Goal: Task Accomplishment & Management: Complete application form

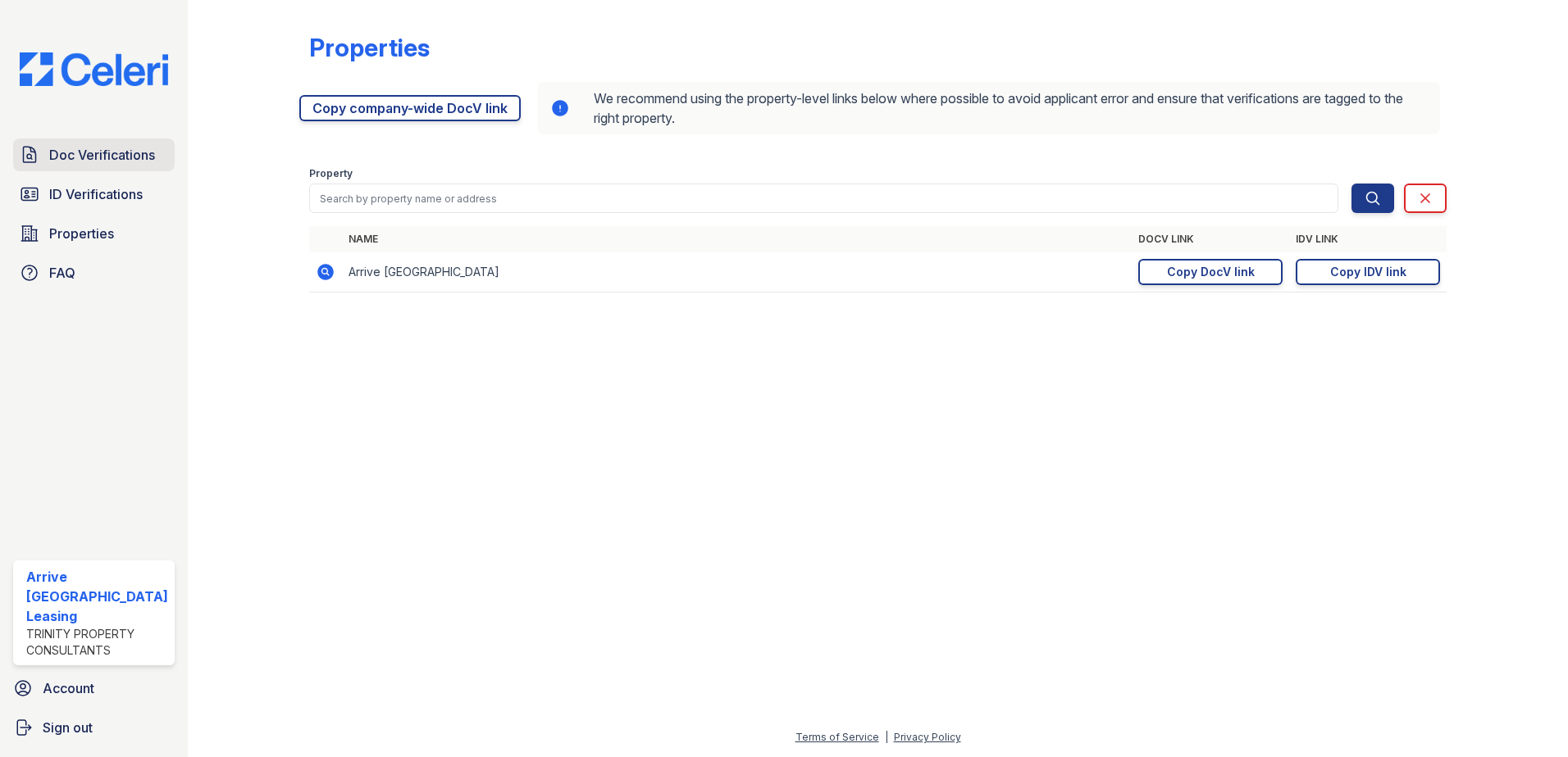
click at [114, 149] on span "Doc Verifications" at bounding box center [102, 154] width 106 height 20
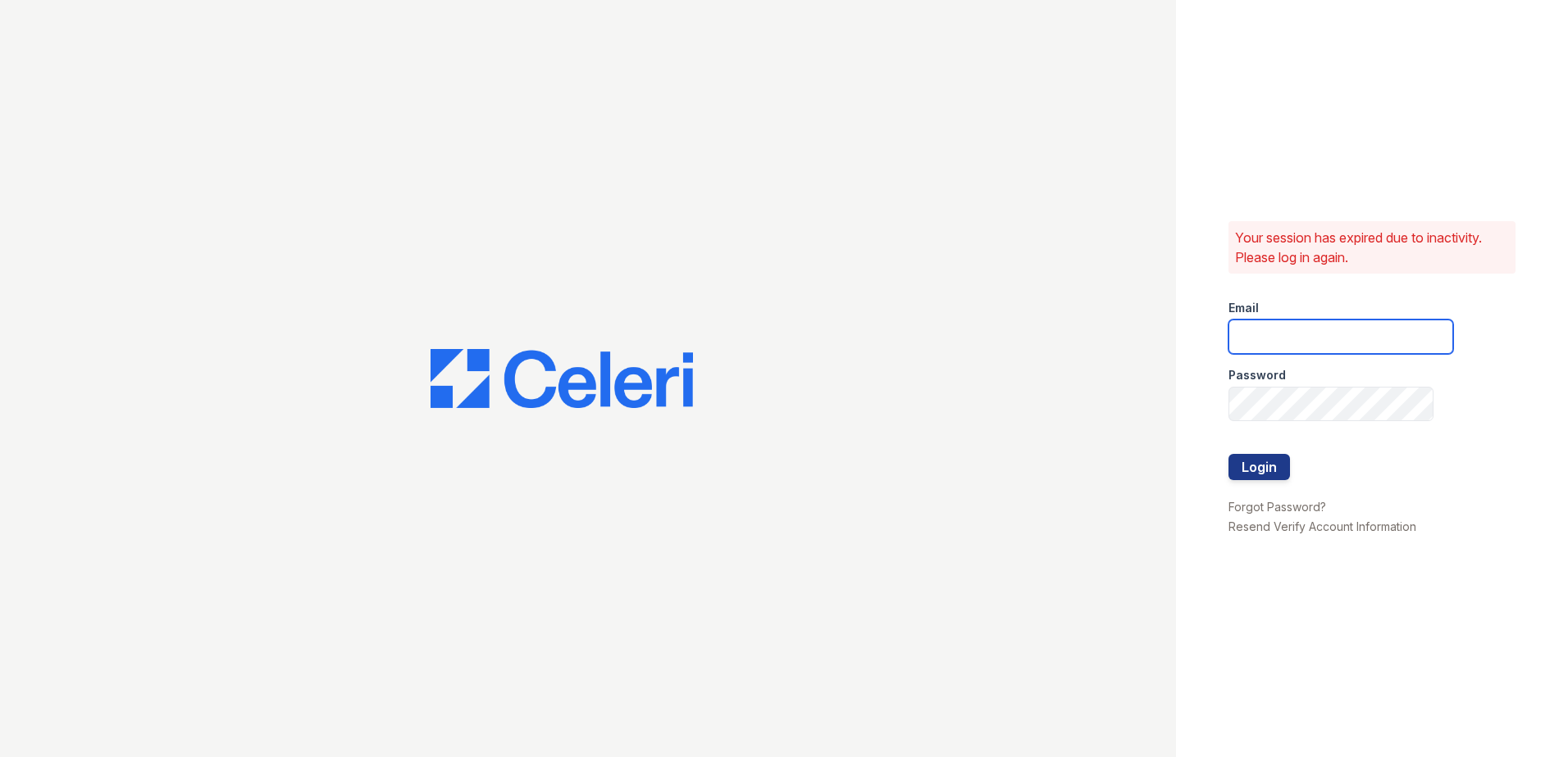
type input "[EMAIL_ADDRESS][DOMAIN_NAME]"
click at [1262, 472] on button "Login" at bounding box center [1259, 467] width 62 height 26
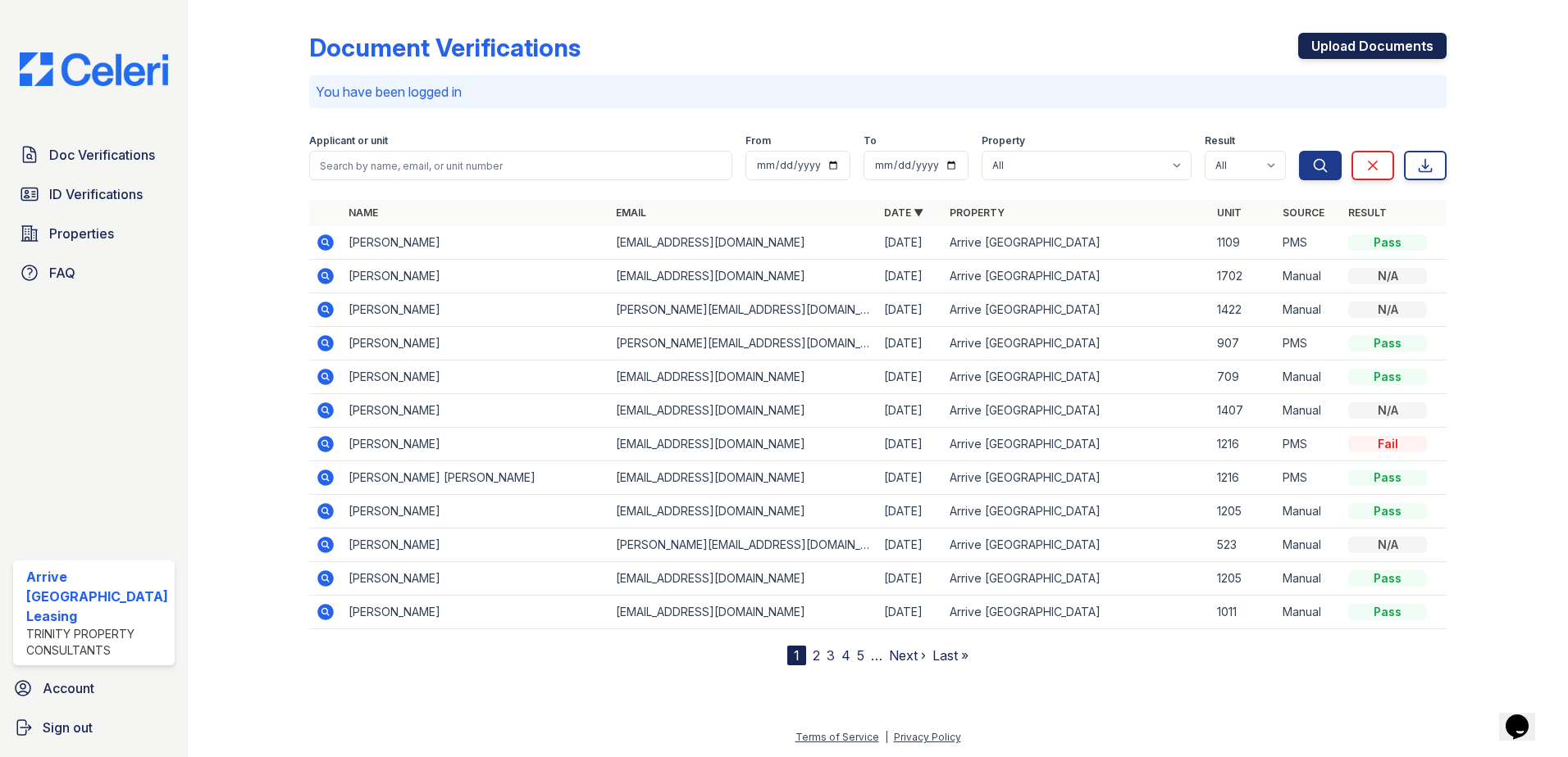
drag, startPoint x: 1324, startPoint y: 45, endPoint x: 1332, endPoint y: 38, distance: 10.6
click at [1325, 45] on link "Upload Documents" at bounding box center [1372, 46] width 149 height 26
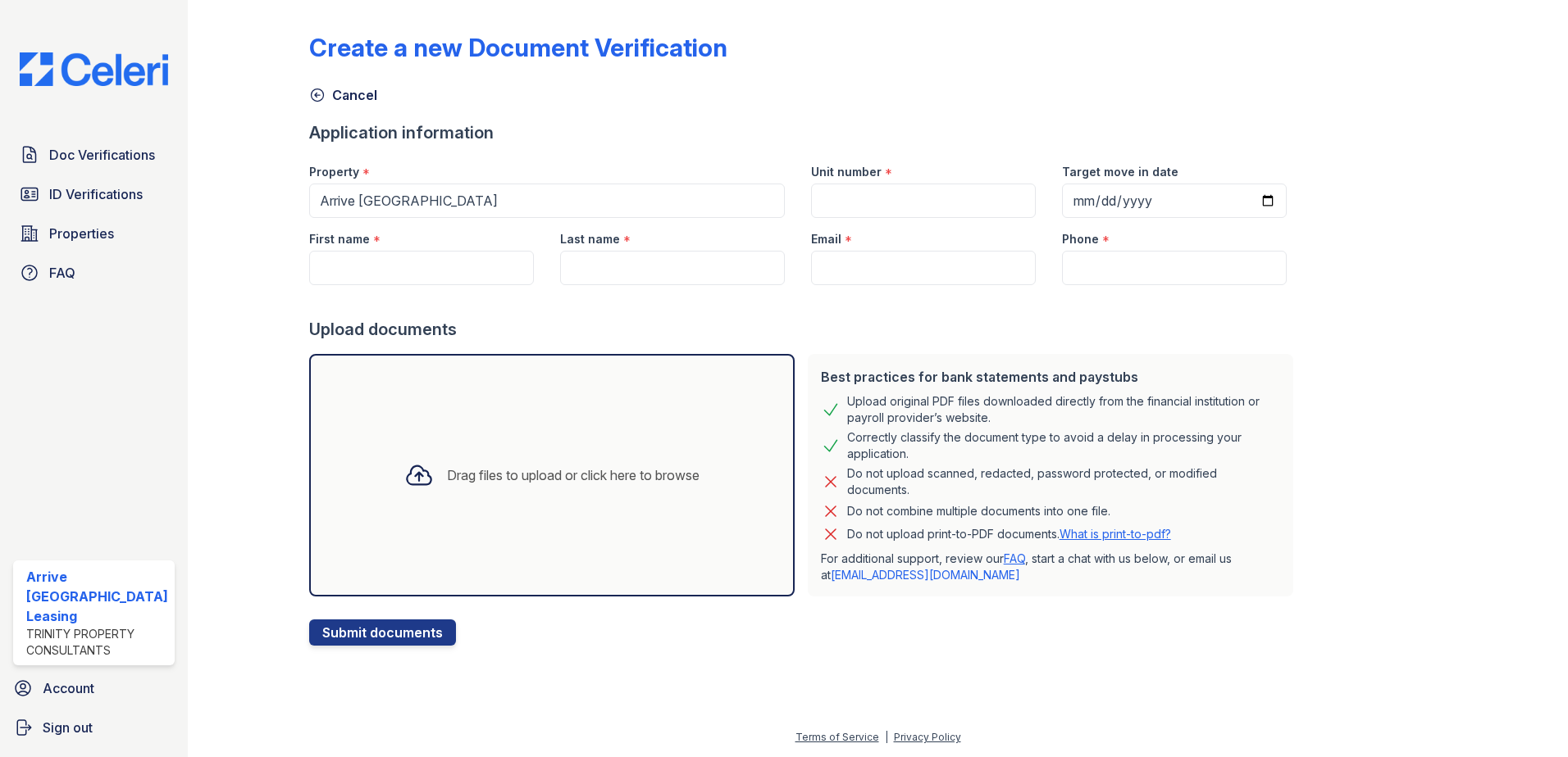
click at [473, 487] on div "Drag files to upload or click here to browse" at bounding box center [551, 475] width 321 height 56
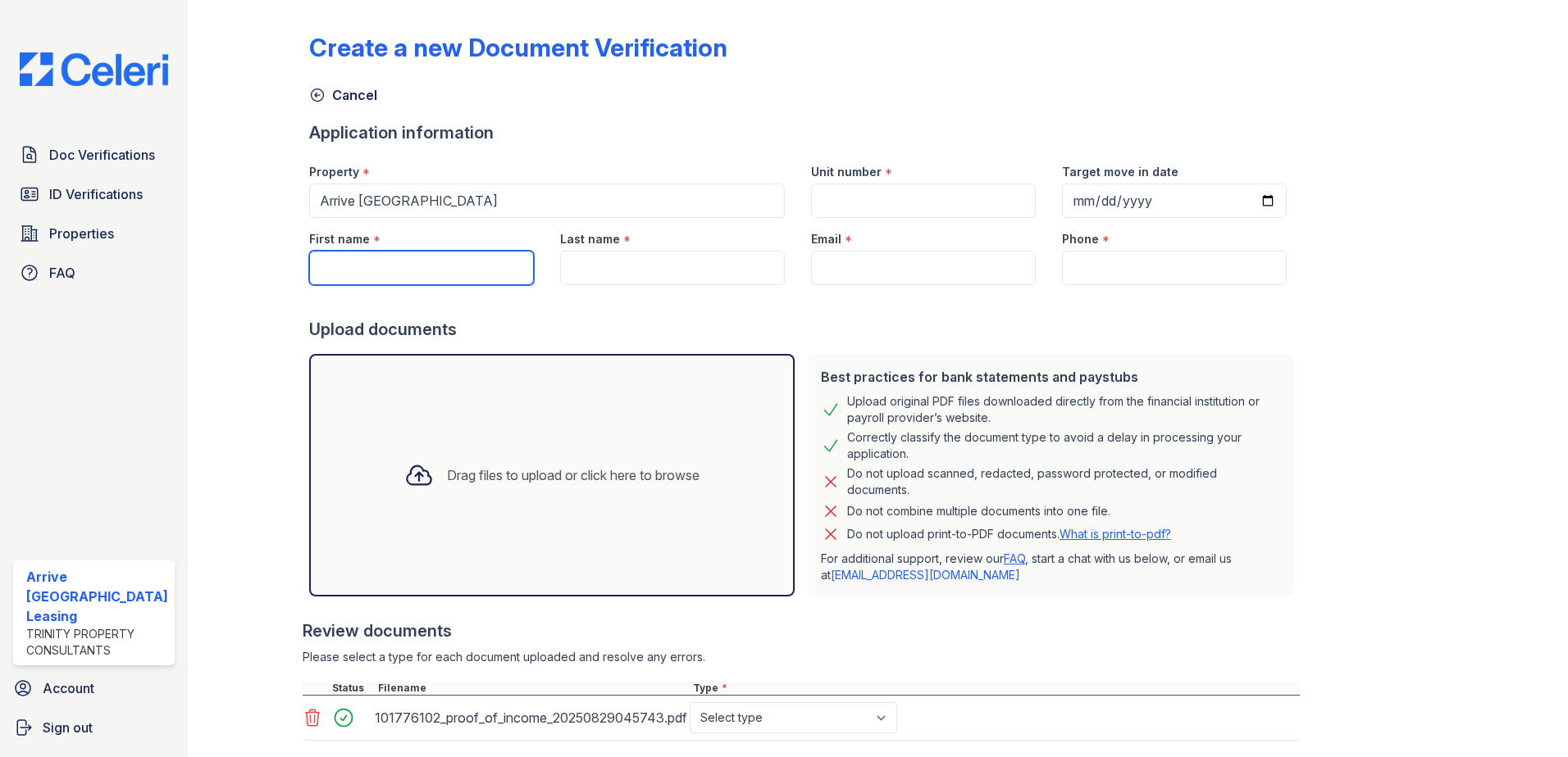
click at [443, 274] on input "First name" at bounding box center [421, 268] width 225 height 35
paste input "Kaleb"
type input "Kaleb"
drag, startPoint x: 585, startPoint y: 267, endPoint x: 597, endPoint y: 264, distance: 12.4
click at [585, 267] on input "Last name" at bounding box center [672, 268] width 225 height 35
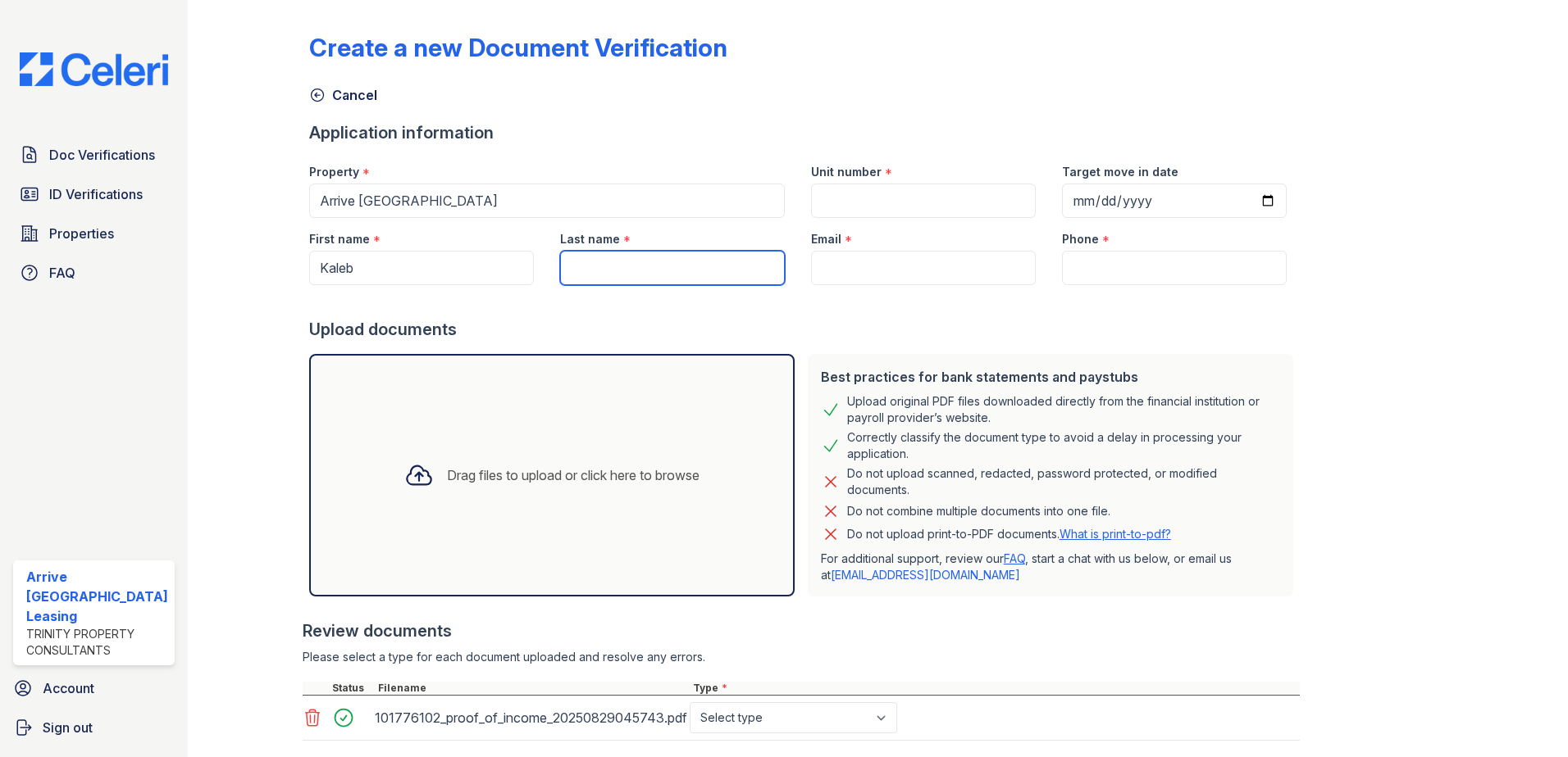
paste input "[PERSON_NAME]"
type input "[PERSON_NAME]"
click at [942, 262] on input "Email" at bounding box center [923, 268] width 225 height 35
paste input "[EMAIL_ADDRESS][DOMAIN_NAME]"
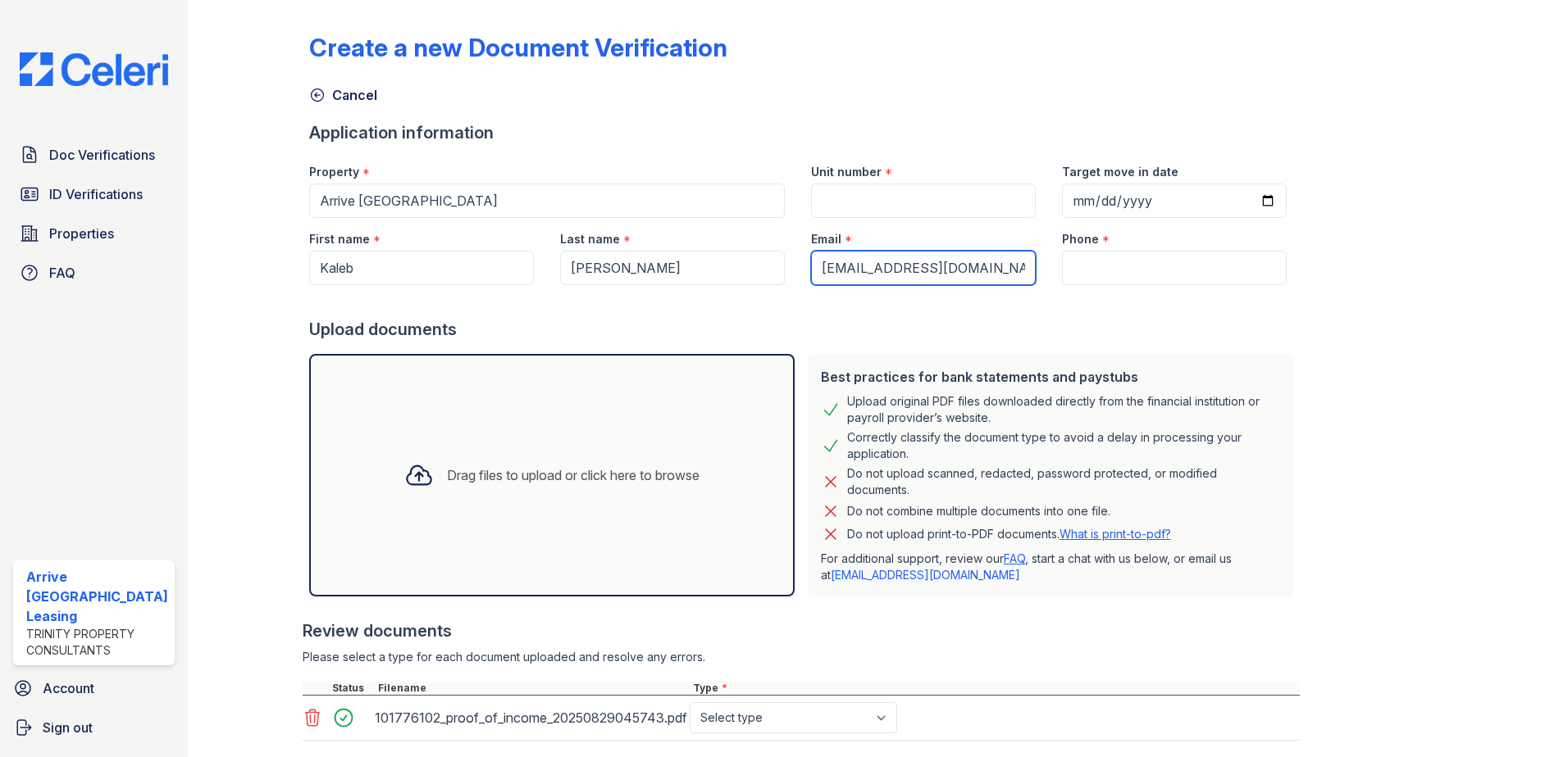
type input "[EMAIL_ADDRESS][DOMAIN_NAME]"
drag, startPoint x: 1126, startPoint y: 274, endPoint x: 1137, endPoint y: 268, distance: 12.5
click at [1127, 274] on input "Phone" at bounding box center [1174, 268] width 225 height 35
click at [1169, 261] on input "Phone" at bounding box center [1174, 268] width 225 height 35
paste input "[PHONE_NUMBER]"
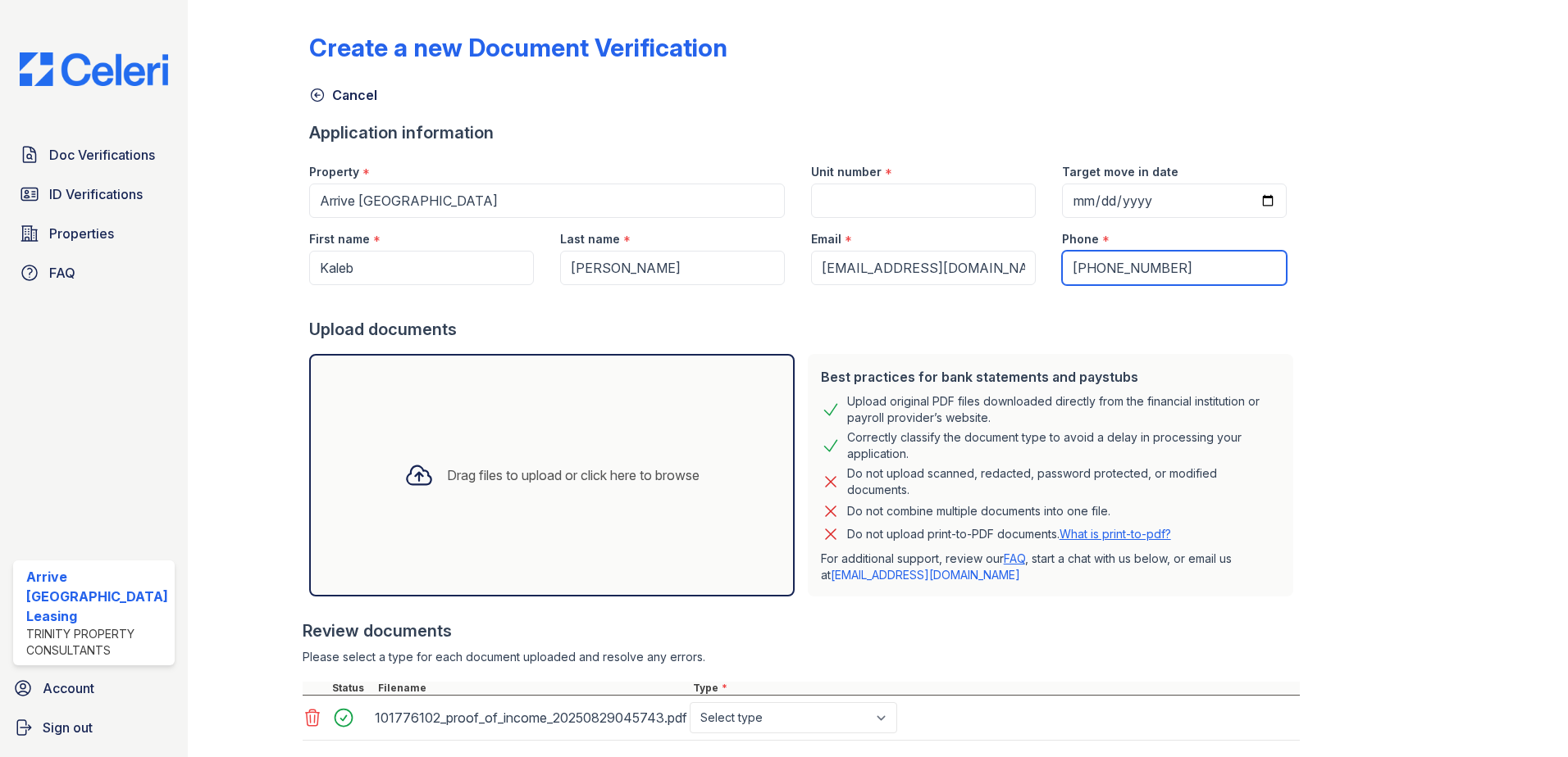
type input "[PHONE_NUMBER]"
click at [904, 198] on input "Unit number" at bounding box center [923, 200] width 225 height 35
type input "820"
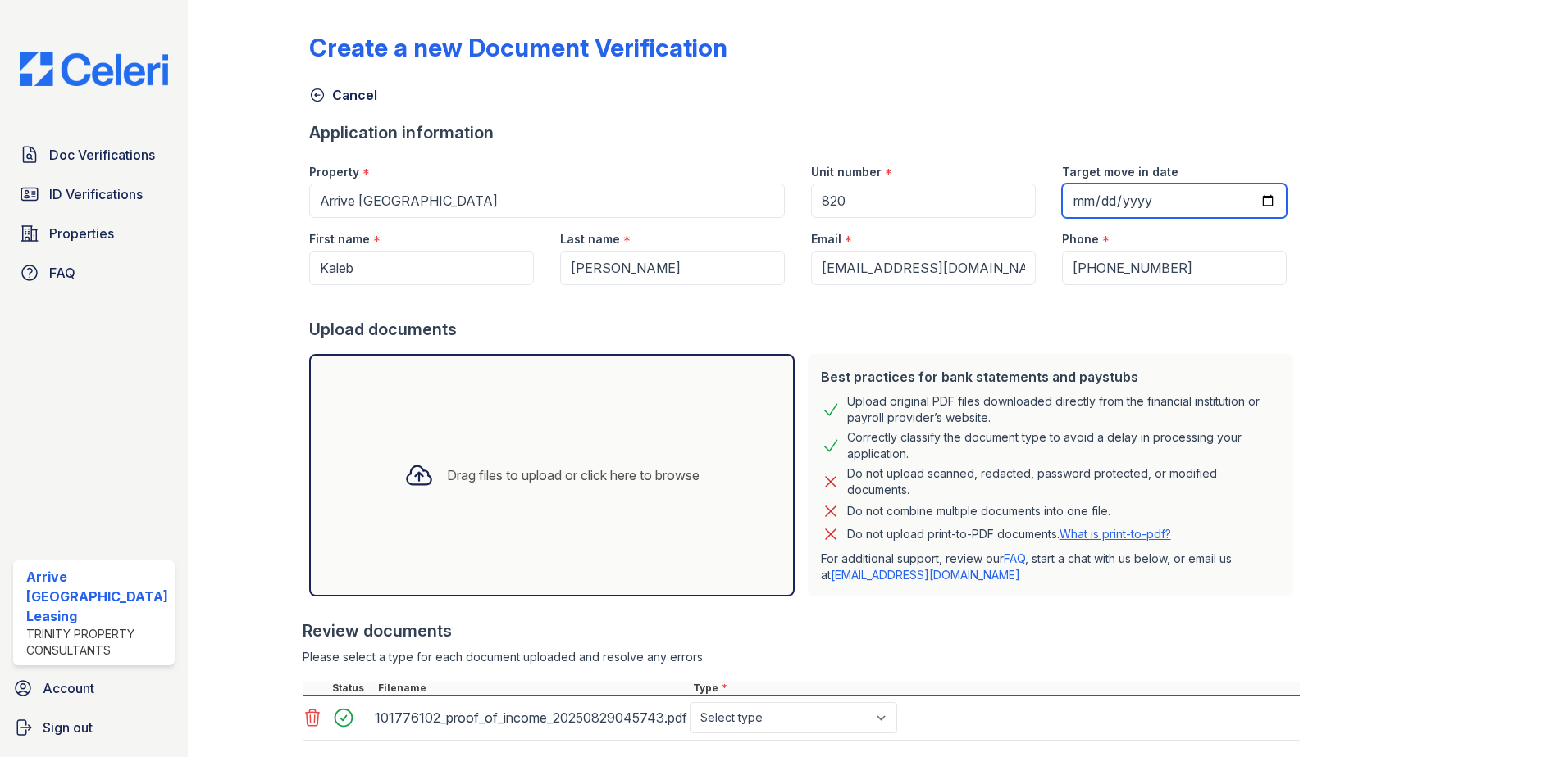
click at [1104, 199] on input "Target move in date" at bounding box center [1174, 200] width 225 height 35
type input "0025-09-12"
type input "[DATE]"
click at [886, 710] on select "Select type Paystub Bank Statement Offer Letter Tax Documents Benefit Award Let…" at bounding box center [794, 718] width 208 height 31
select select "paystub"
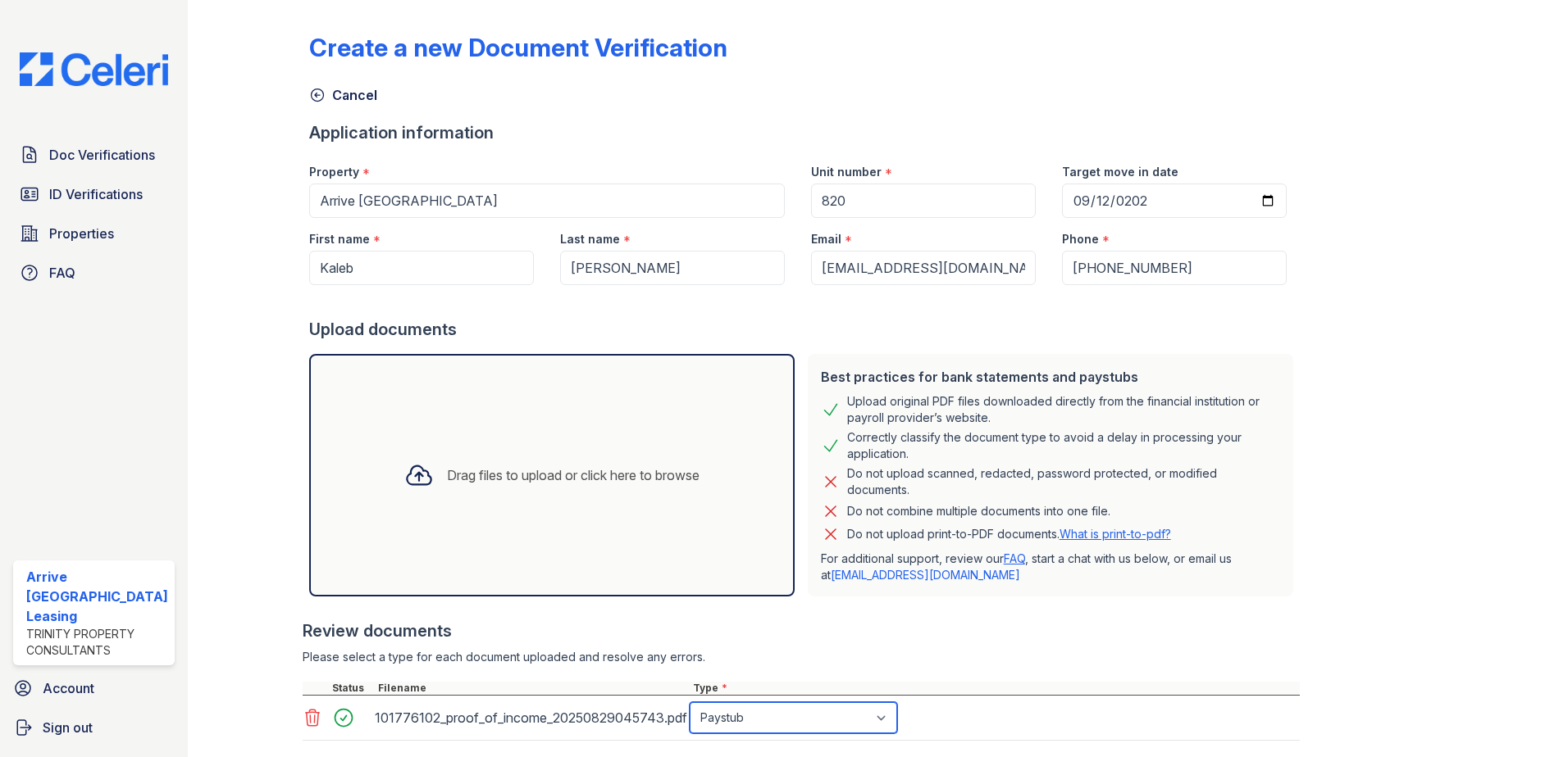
click at [690, 703] on select "Select type Paystub Bank Statement Offer Letter Tax Documents Benefit Award Let…" at bounding box center [794, 718] width 208 height 31
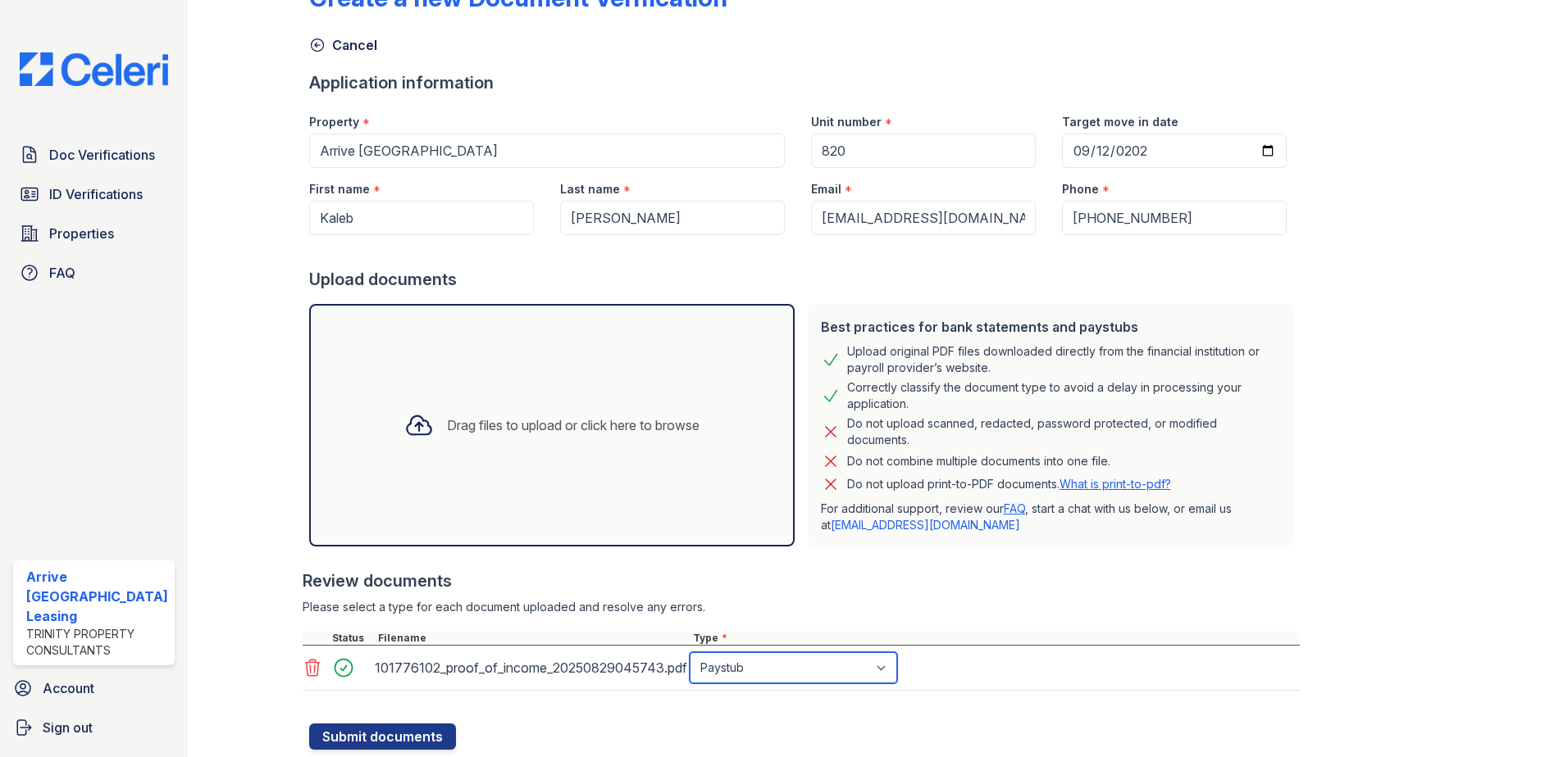
scroll to position [98, 0]
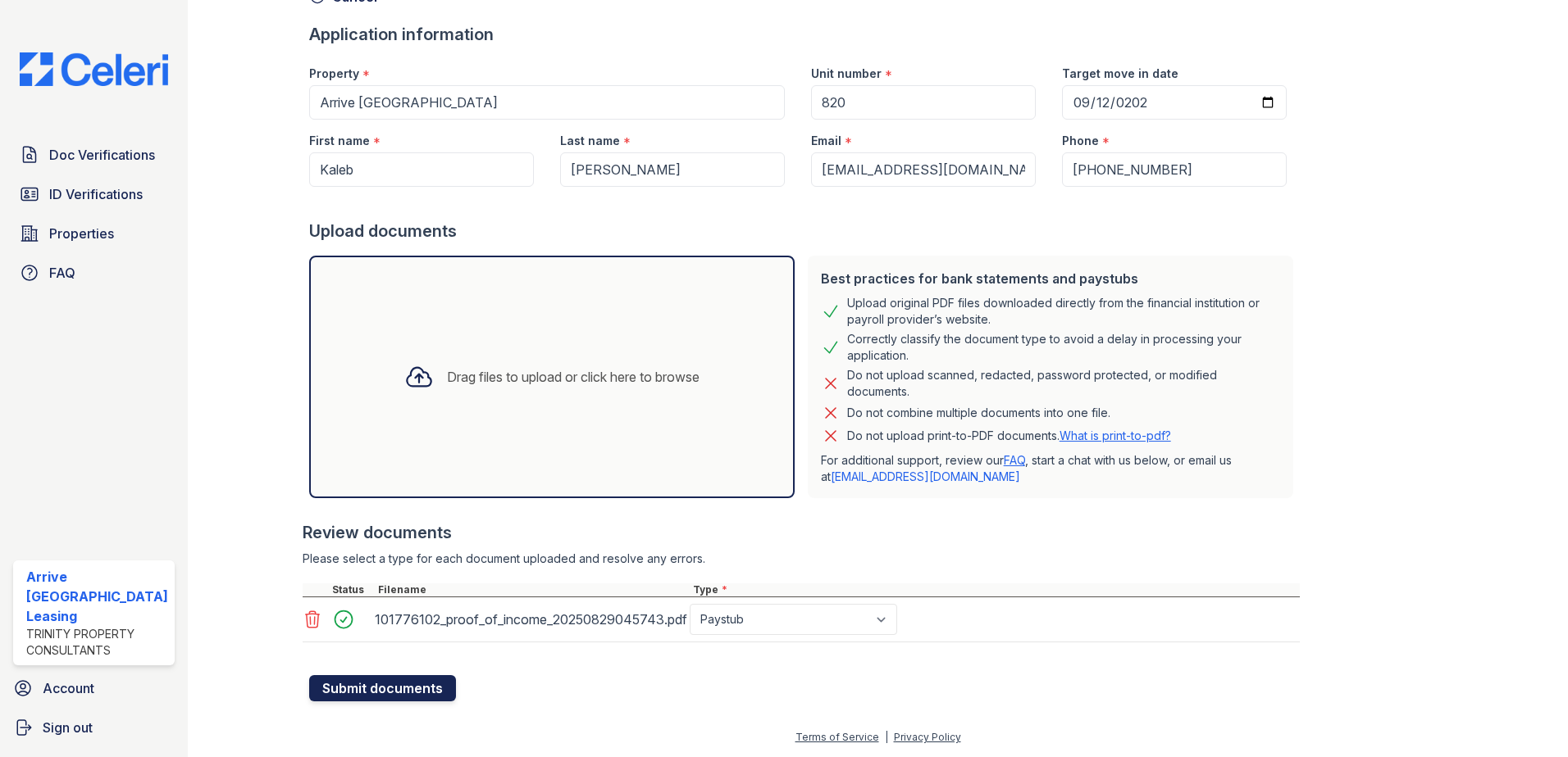
click at [352, 700] on button "Submit documents" at bounding box center [382, 689] width 147 height 26
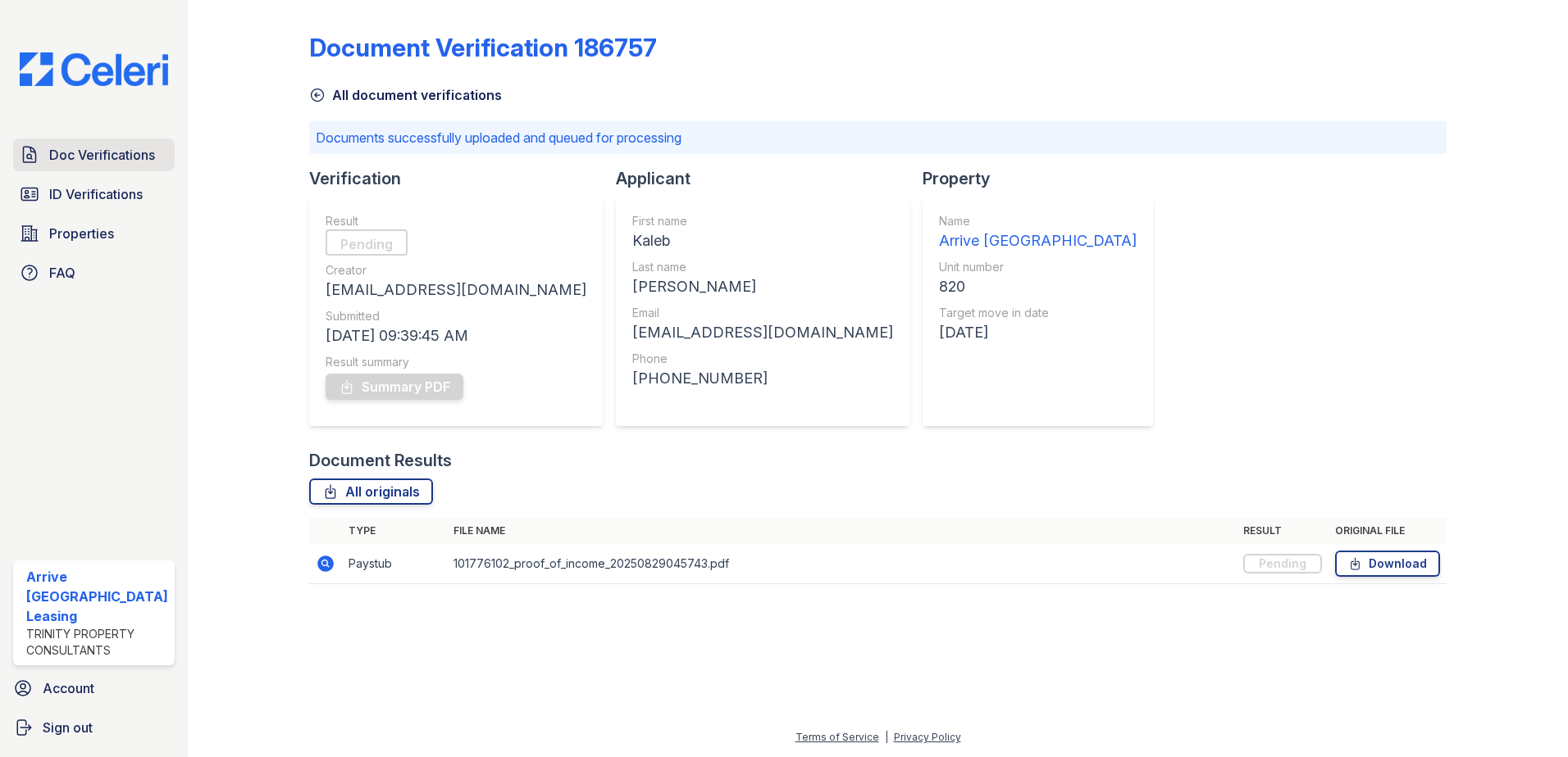
click at [126, 153] on span "Doc Verifications" at bounding box center [102, 154] width 106 height 20
